Goal: Transaction & Acquisition: Subscribe to service/newsletter

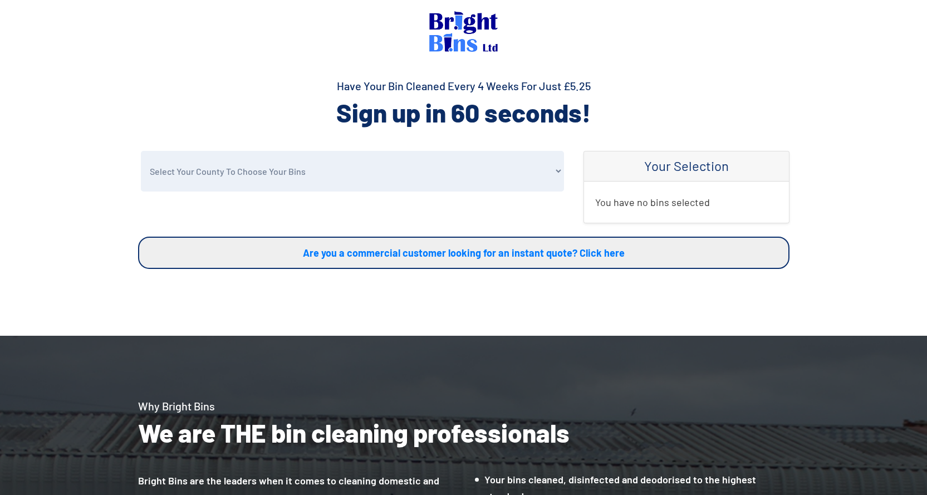
click at [274, 174] on select "Select Your County To Choose Your Bins Cheshire Conwy Denbighshire Flintshire S…" at bounding box center [352, 171] width 423 height 41
select select "Wrexham"
click at [141, 151] on select "Select Your County To Choose Your Bins Cheshire Conwy Denbighshire Flintshire S…" at bounding box center [352, 171] width 423 height 41
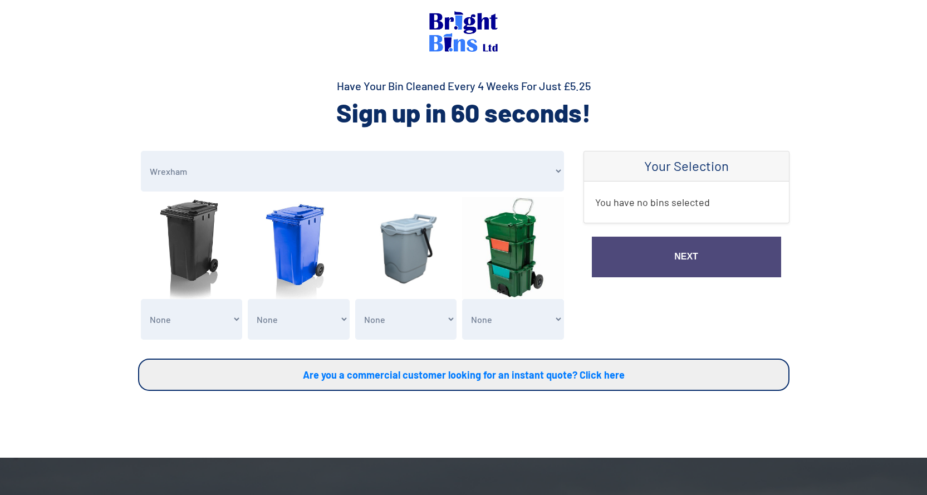
click at [192, 315] on select "None General Waste Bin - X1 (£5.25) General Waste Bin - X2 (£10.50) General Was…" at bounding box center [192, 319] width 102 height 41
select select "1"
click at [141, 299] on select "None General Waste Bin - X1 (£5.25) General Waste Bin - X2 (£10.50) General Was…" at bounding box center [192, 319] width 102 height 41
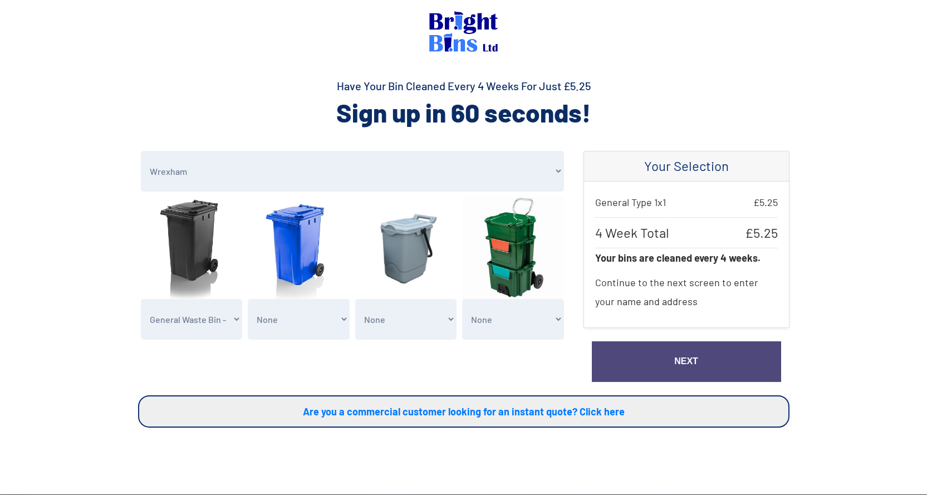
click at [687, 366] on link "Next" at bounding box center [686, 361] width 189 height 41
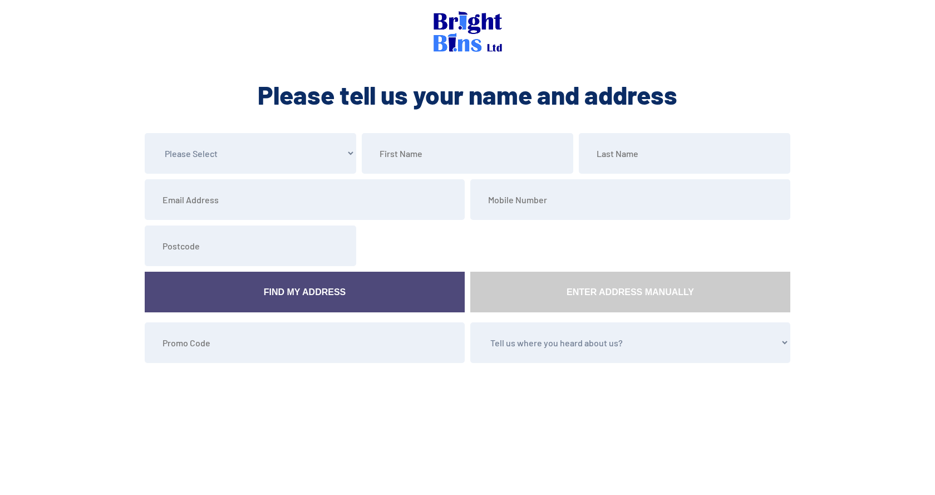
click at [298, 158] on select "Please Select Mr Mrs Miss Ms Dr Other" at bounding box center [251, 153] width 212 height 41
select select "Mr"
click at [145, 133] on select "Please Select Mr Mrs Miss Ms Dr Other" at bounding box center [251, 153] width 212 height 41
click at [410, 153] on input "text" at bounding box center [468, 153] width 212 height 41
type input "Tim"
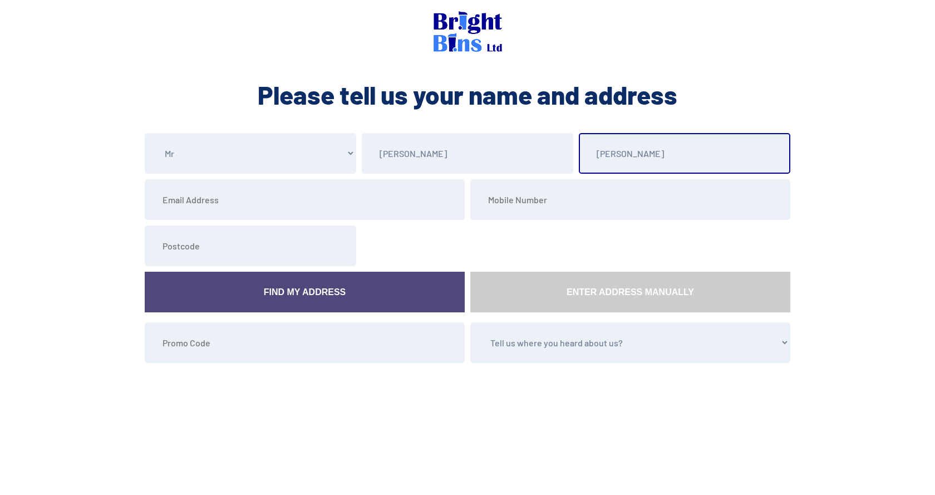
type input "Roberts"
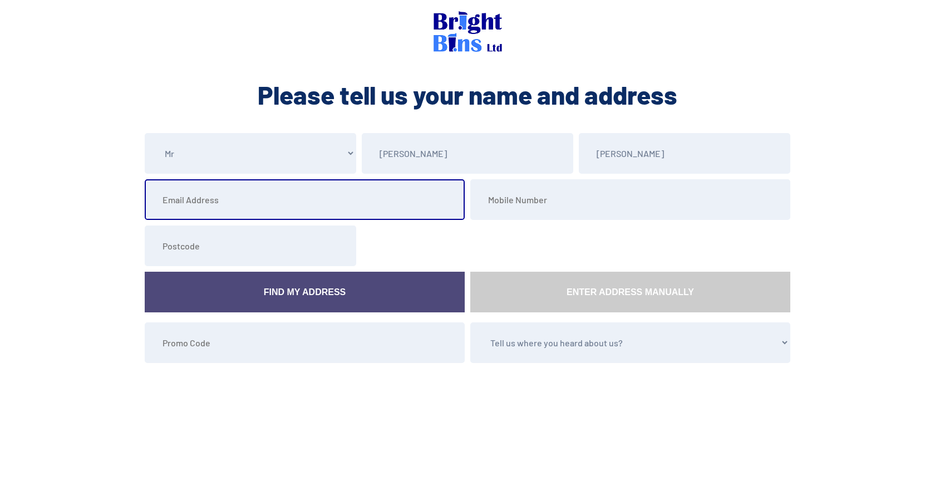
click at [227, 212] on input "email" at bounding box center [305, 199] width 320 height 41
type input "timothy.roberts9@me.com"
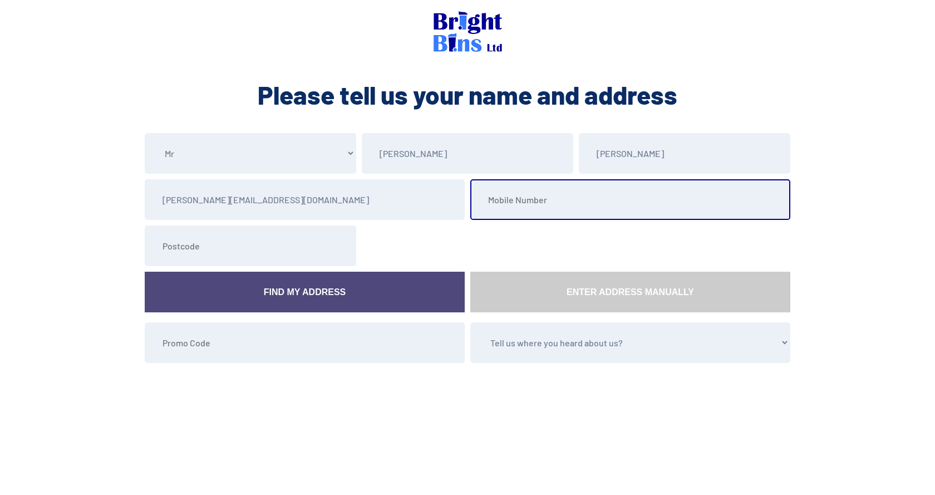
click at [522, 205] on input "tel" at bounding box center [631, 199] width 320 height 41
type input "07800638629"
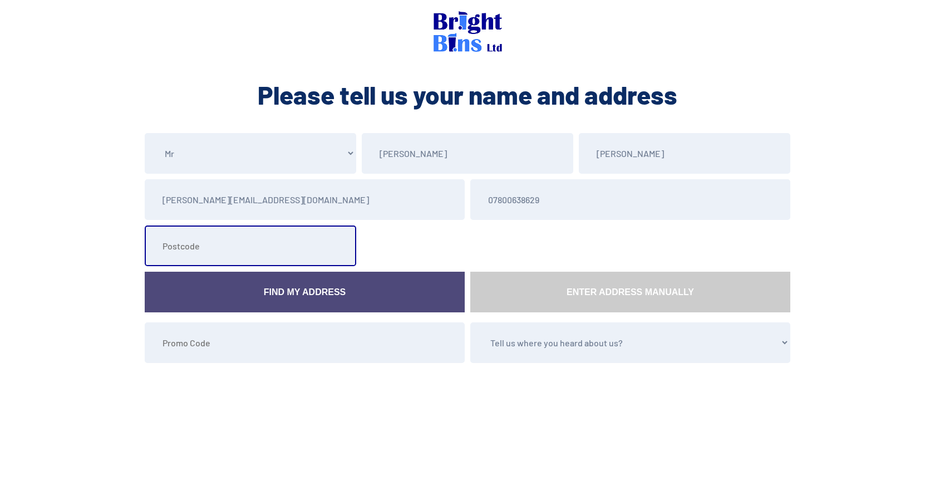
click at [207, 251] on input "text" at bounding box center [251, 246] width 212 height 41
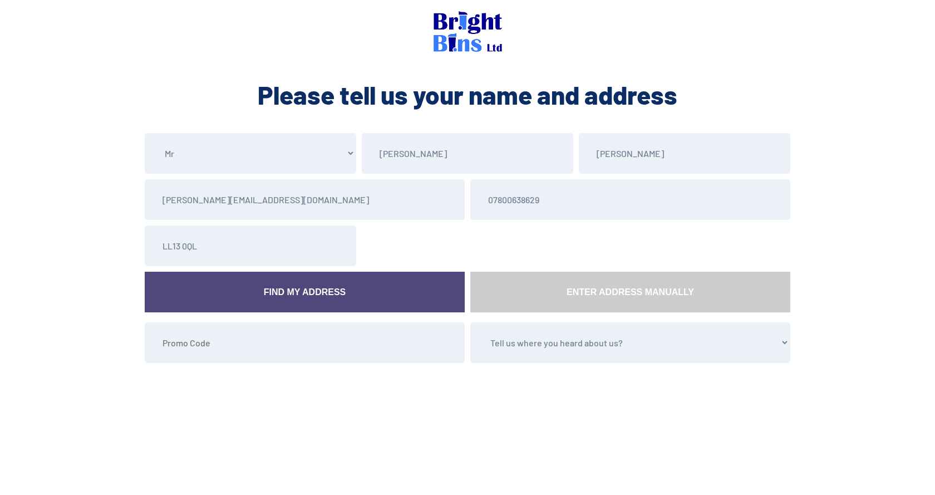
click at [279, 284] on link "Find My Address" at bounding box center [305, 292] width 320 height 41
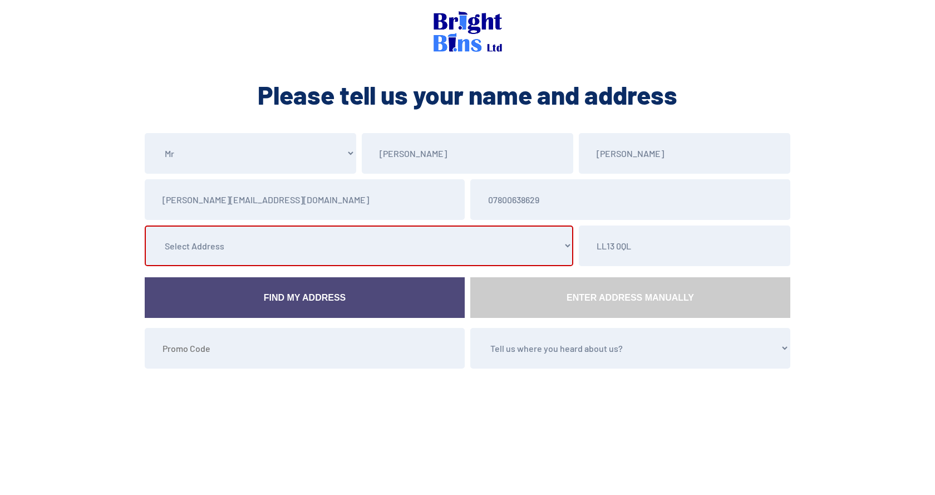
click at [349, 253] on select "Select Address 1 Llwyn Onn Park, , , , , Wrexham, 2 Llwyn Onn Park, , , , , Wre…" at bounding box center [359, 246] width 429 height 41
click at [935, 218] on section "Please Select Mr Mrs Miss Ms Dr Other Tim Roberts timothy.roberts9@me.com 07800…" at bounding box center [467, 293] width 935 height 321
click at [248, 248] on select "Select Address 1 Llwyn Onn Park, , , , , Wrexham, 2 Llwyn Onn Park, , , , , Wre…" at bounding box center [359, 246] width 429 height 41
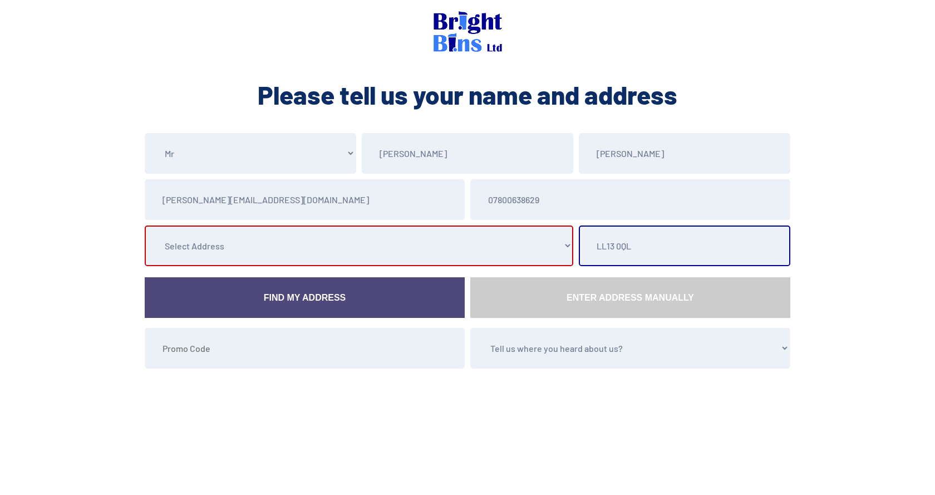
click at [644, 251] on input "LL13 0QL" at bounding box center [685, 246] width 212 height 41
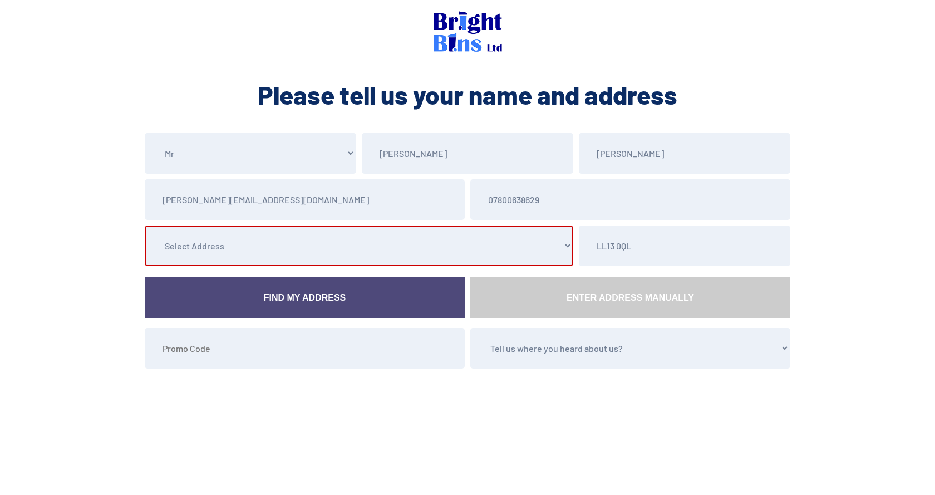
click at [276, 253] on select "Select Address 1 Llwyn Onn Park, , , , , Wrexham, 2 Llwyn Onn Park, , , , , Wre…" at bounding box center [359, 246] width 429 height 41
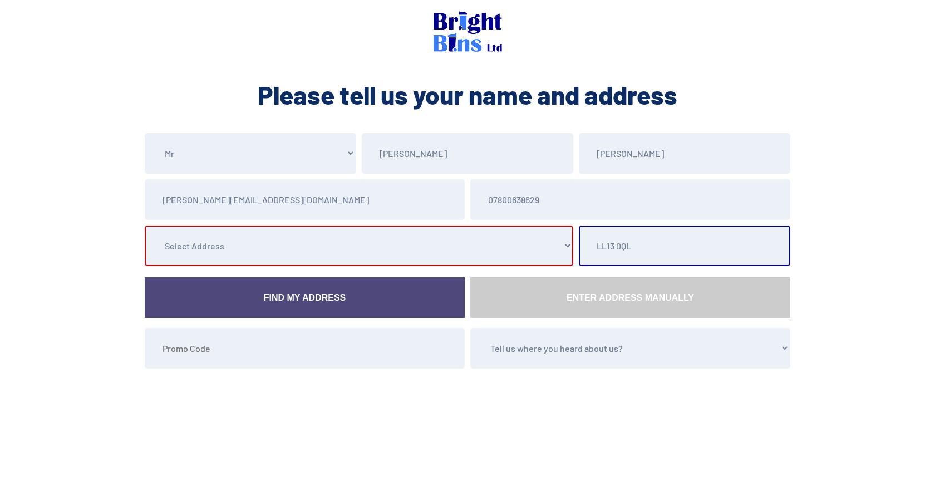
click at [679, 253] on input "LL13 0QL" at bounding box center [685, 246] width 212 height 41
type input "L"
click at [616, 252] on input "text" at bounding box center [685, 246] width 212 height 41
type input "LL13 0QL"
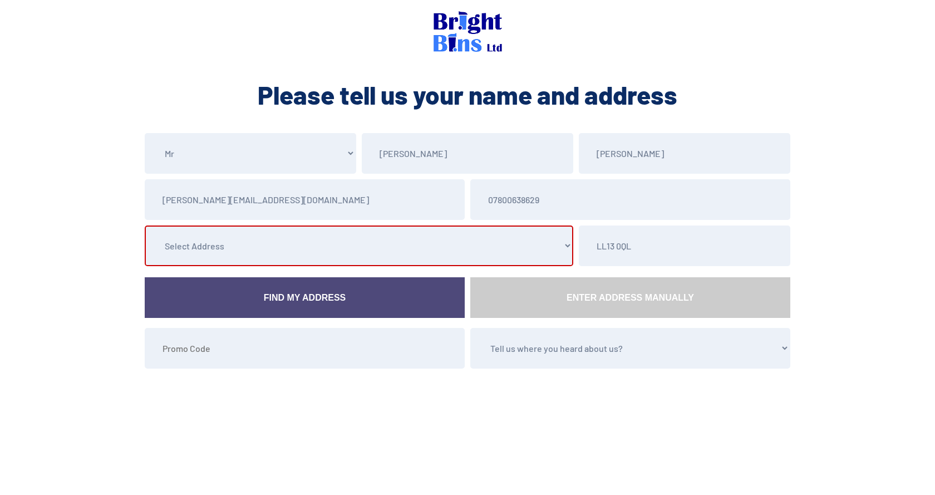
click at [339, 255] on select "Select Address 1 Llwyn Onn Park, , , , , Wrexham, 2 Llwyn Onn Park, , , , , Wre…" at bounding box center [359, 246] width 429 height 41
select select "Wrexham"
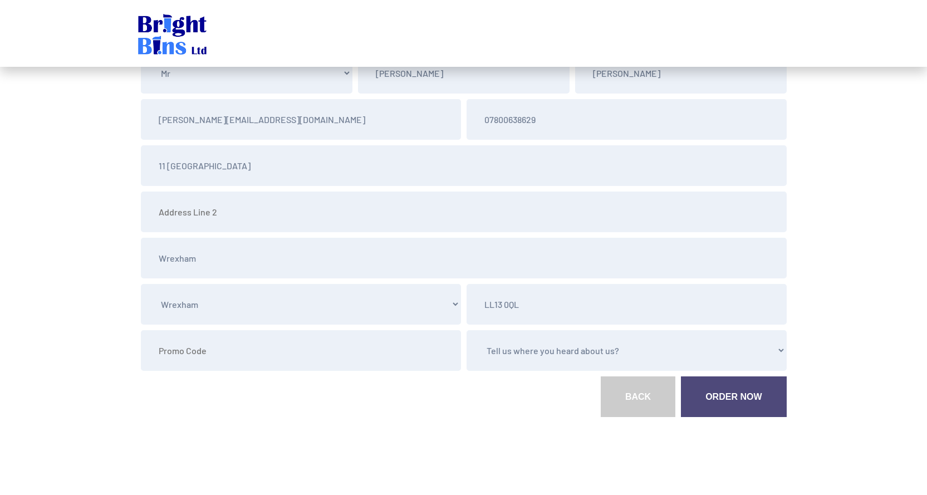
scroll to position [87, 0]
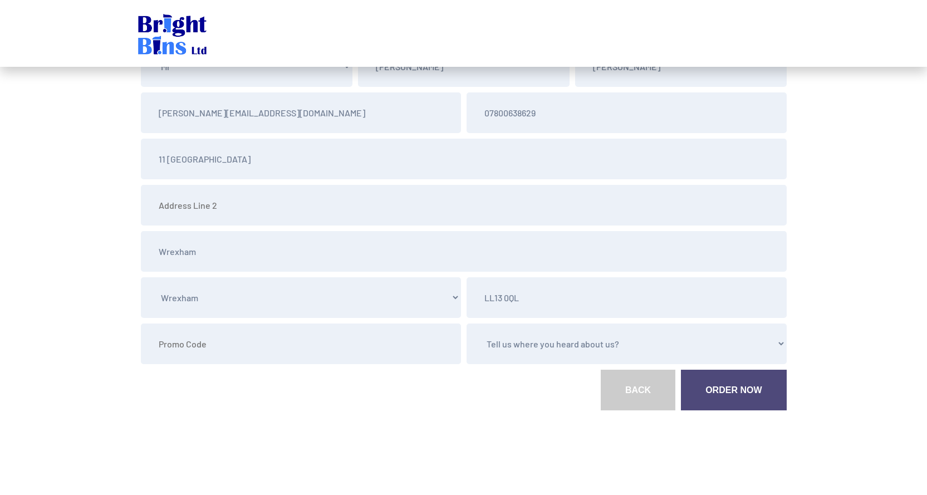
click at [617, 339] on select "Tell us where you heard about us? Word of Mouth Leaflet Sticker On Bin Spoke To…" at bounding box center [627, 344] width 320 height 41
select select "Word of Mouth"
click at [467, 324] on select "Tell us where you heard about us? Word of Mouth Leaflet Sticker On Bin Spoke To…" at bounding box center [627, 344] width 320 height 41
click at [717, 384] on link "Order Now" at bounding box center [733, 390] width 105 height 41
